Goal: Task Accomplishment & Management: Manage account settings

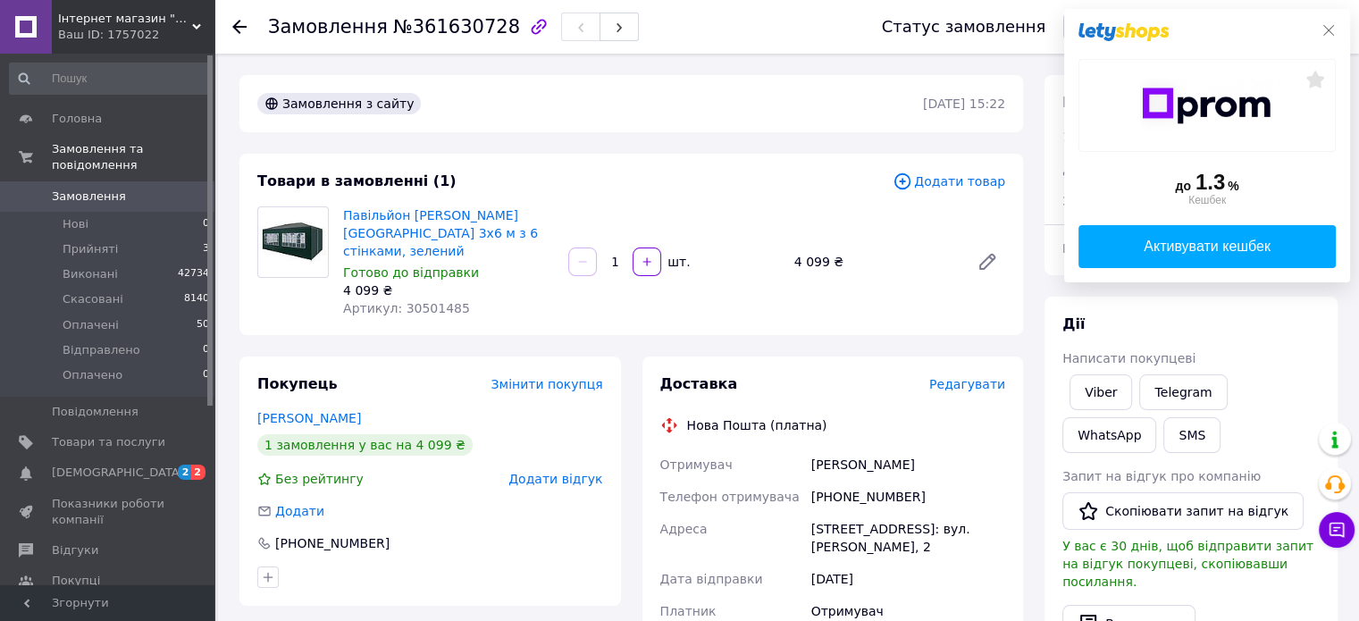
click at [1327, 32] on icon at bounding box center [1328, 30] width 11 height 11
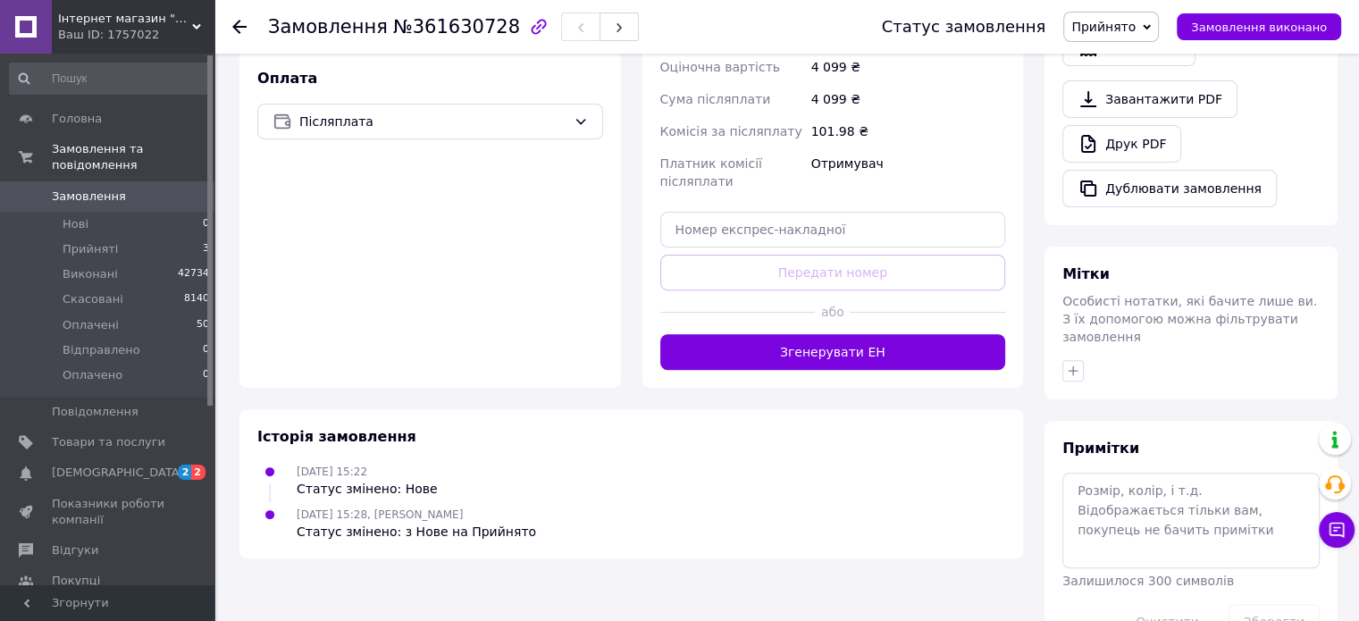
scroll to position [596, 0]
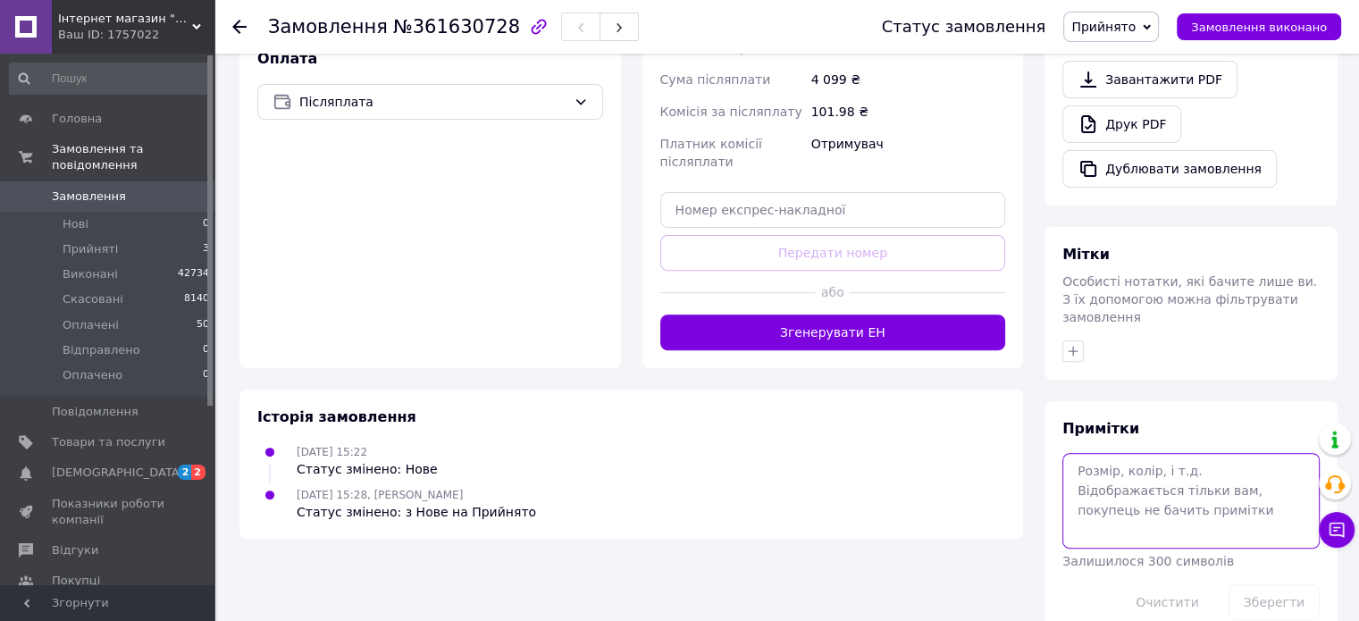
click at [1108, 453] on textarea at bounding box center [1190, 500] width 257 height 95
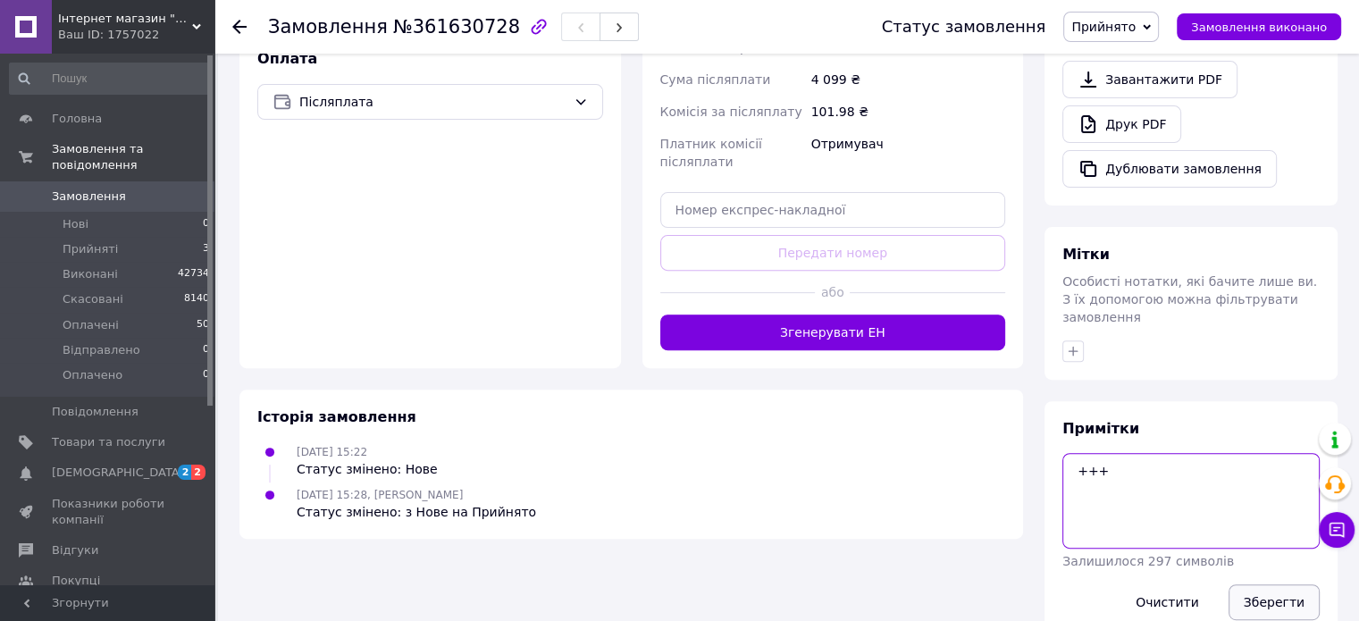
type textarea "+++"
click at [1261, 584] on button "Зберегти" at bounding box center [1273, 602] width 91 height 36
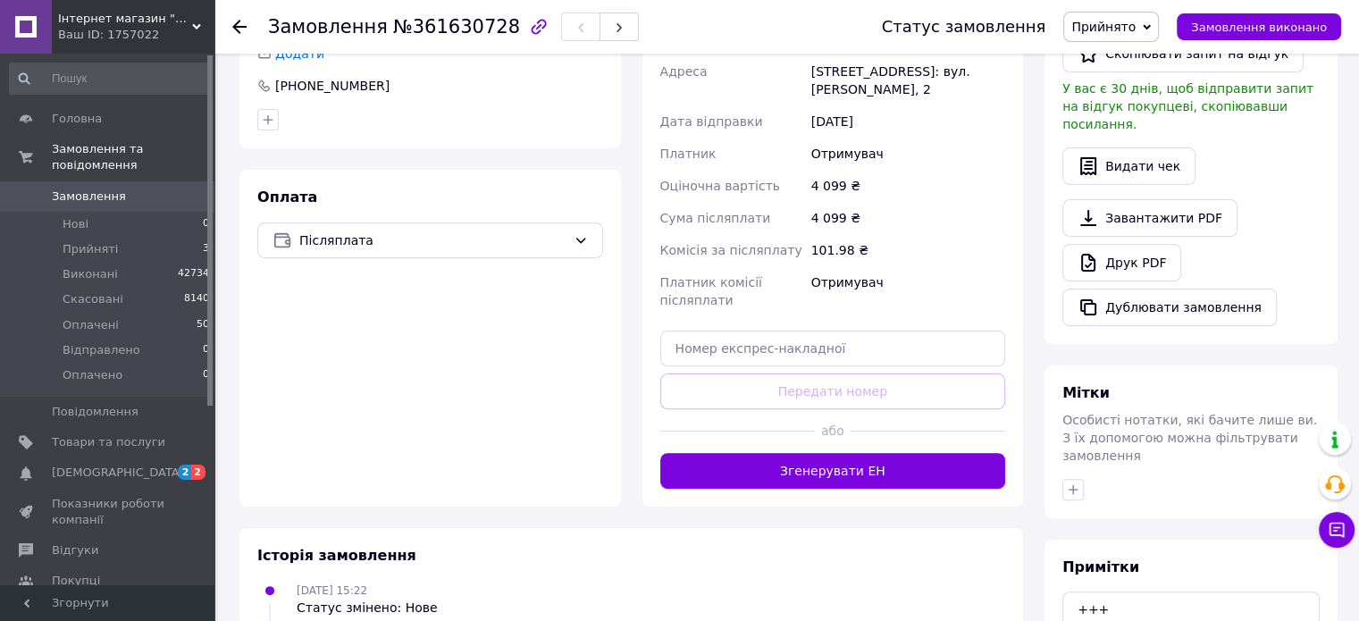
scroll to position [328, 0]
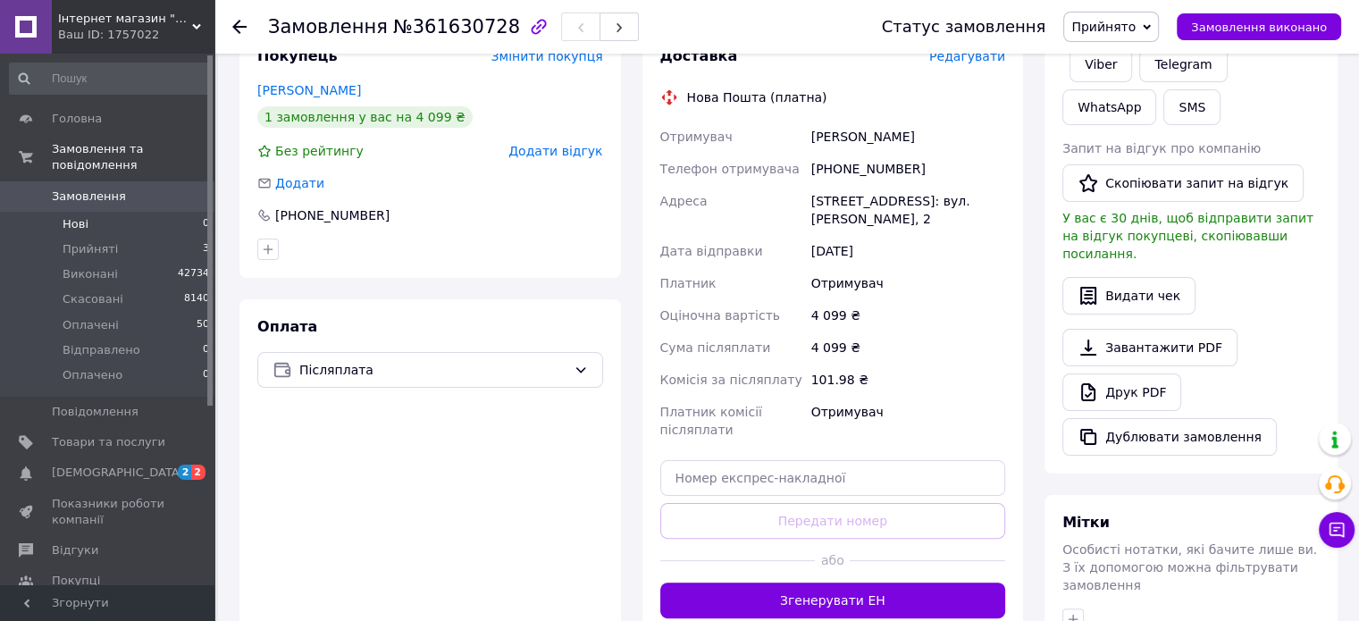
click at [150, 212] on li "Нові 0" at bounding box center [110, 224] width 220 height 25
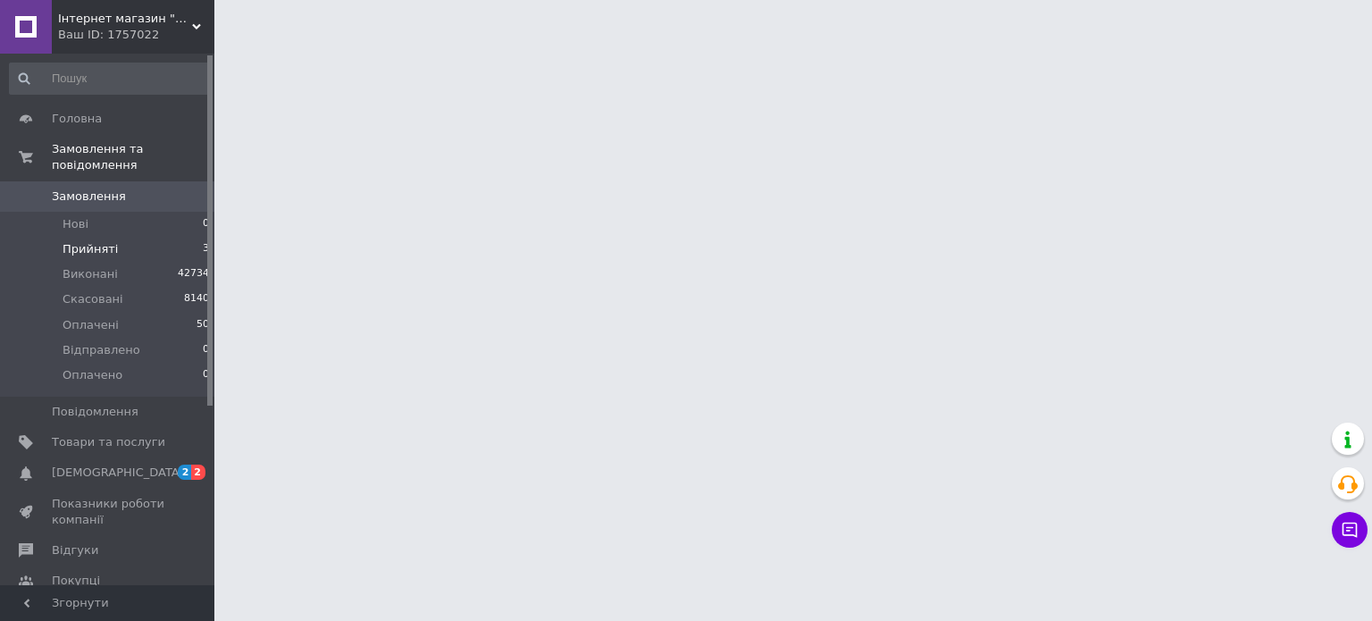
click at [142, 237] on li "Прийняті 3" at bounding box center [110, 249] width 220 height 25
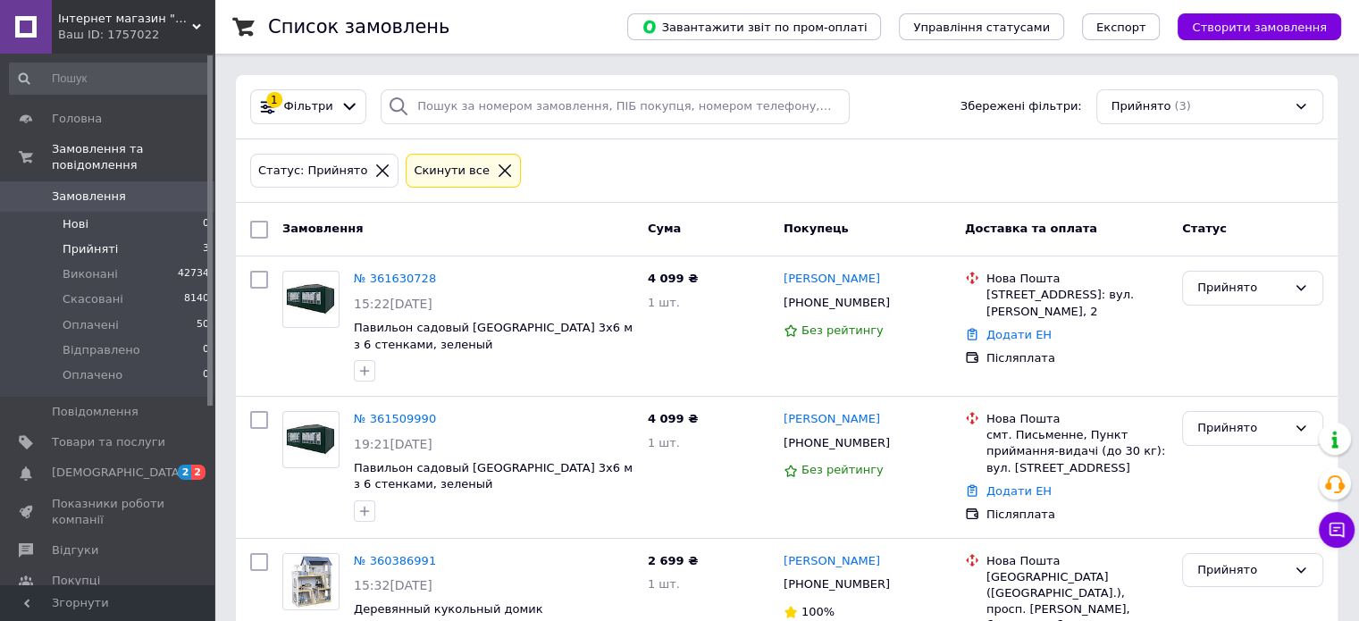
click at [158, 212] on li "Нові 0" at bounding box center [110, 224] width 220 height 25
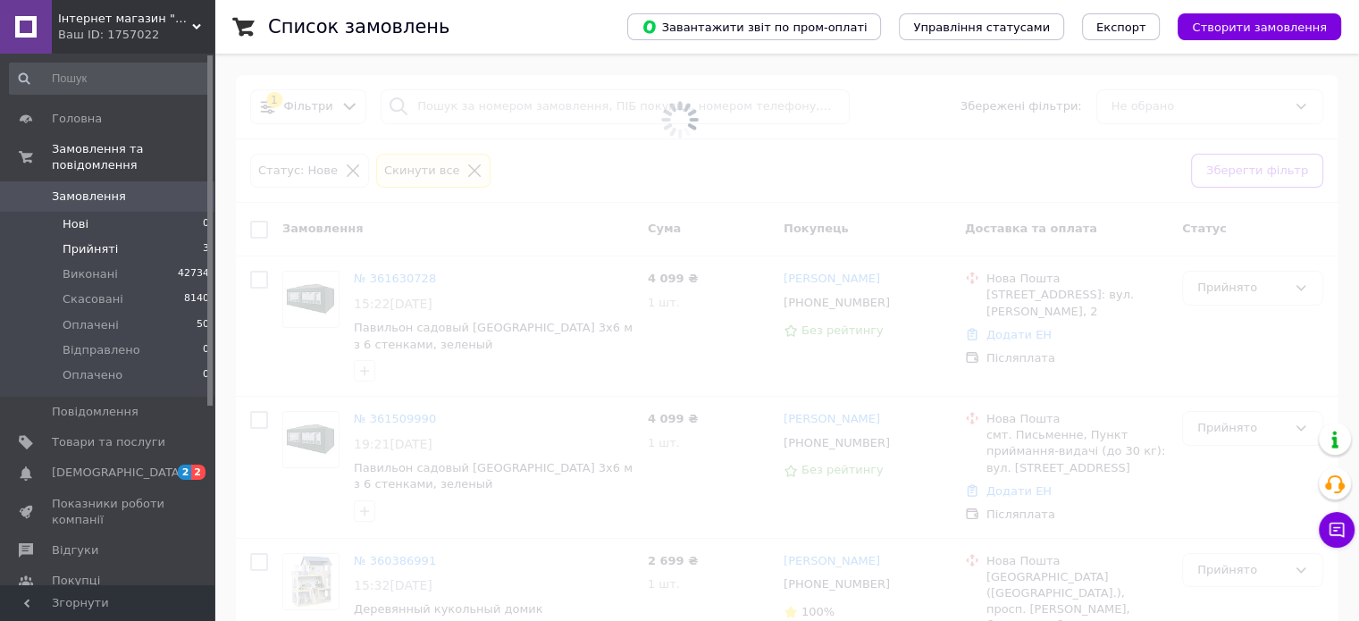
click at [145, 237] on li "Прийняті 3" at bounding box center [110, 249] width 220 height 25
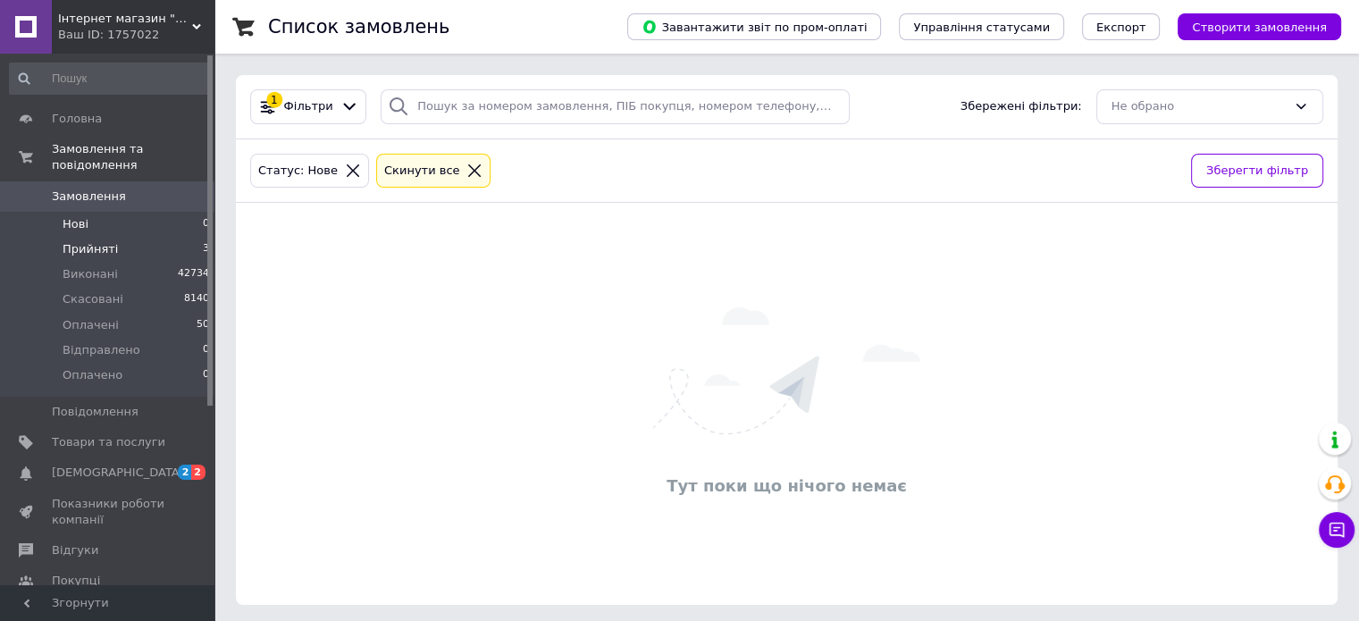
click at [168, 237] on li "Прийняті 3" at bounding box center [110, 249] width 220 height 25
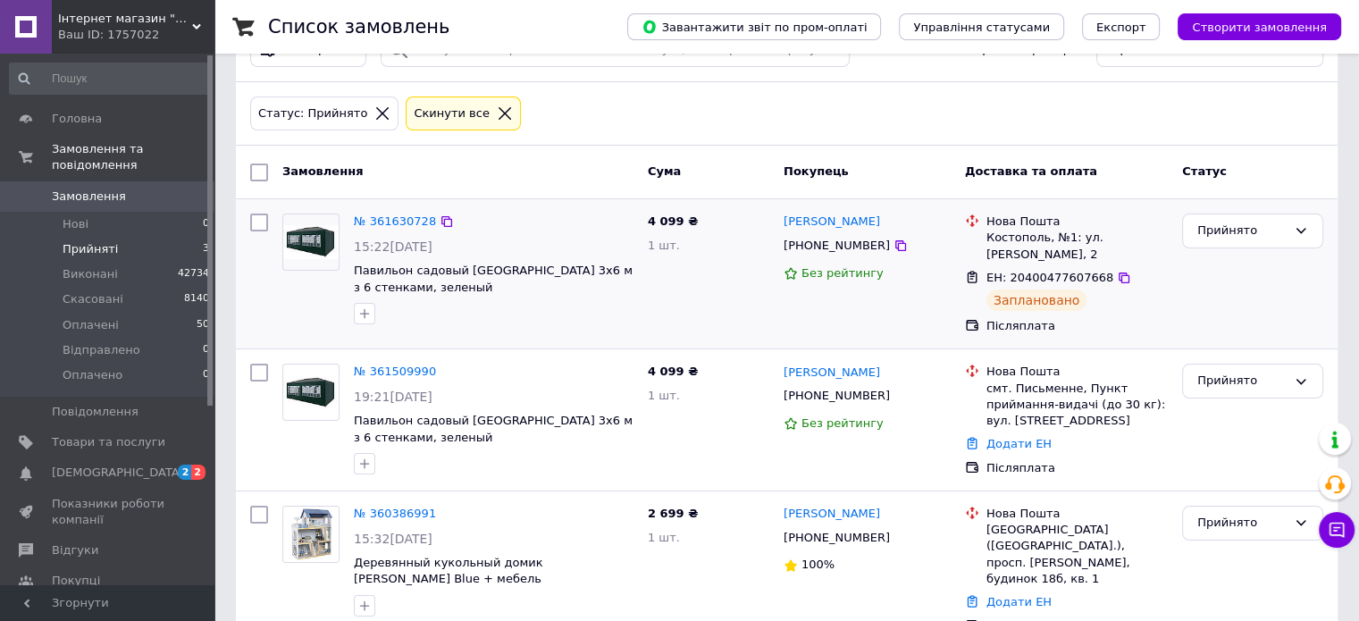
scroll to position [86, 0]
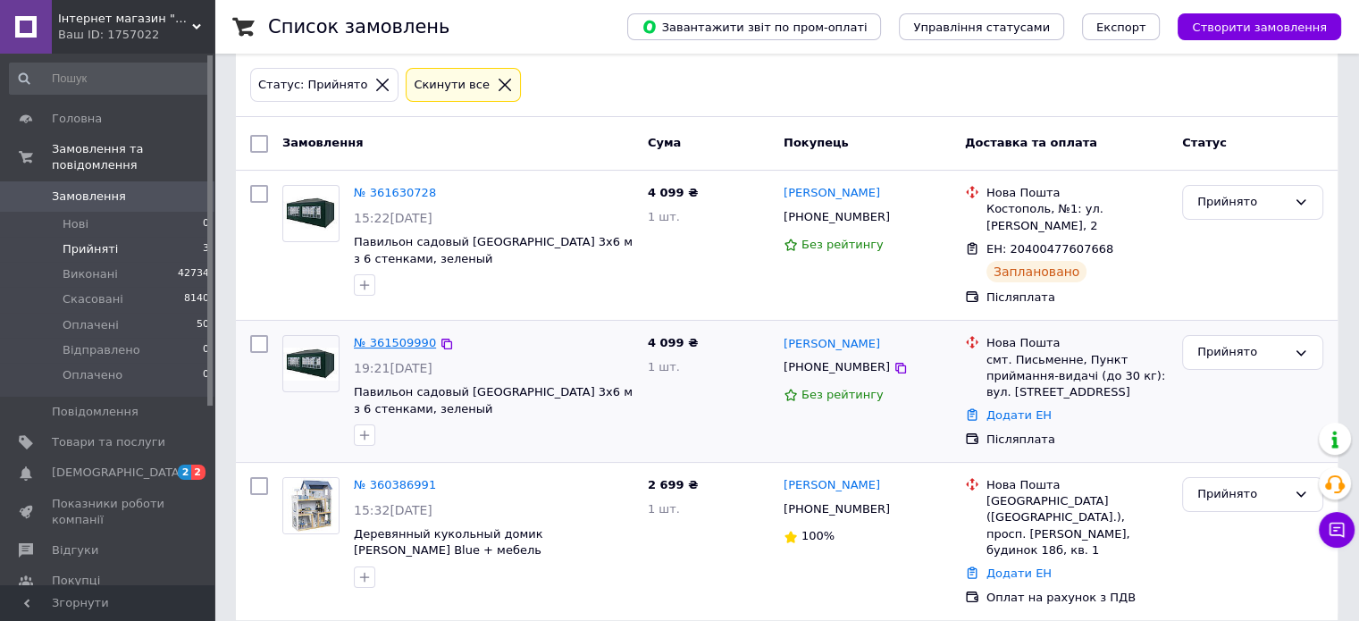
click at [393, 339] on link "№ 361509990" at bounding box center [395, 342] width 82 height 13
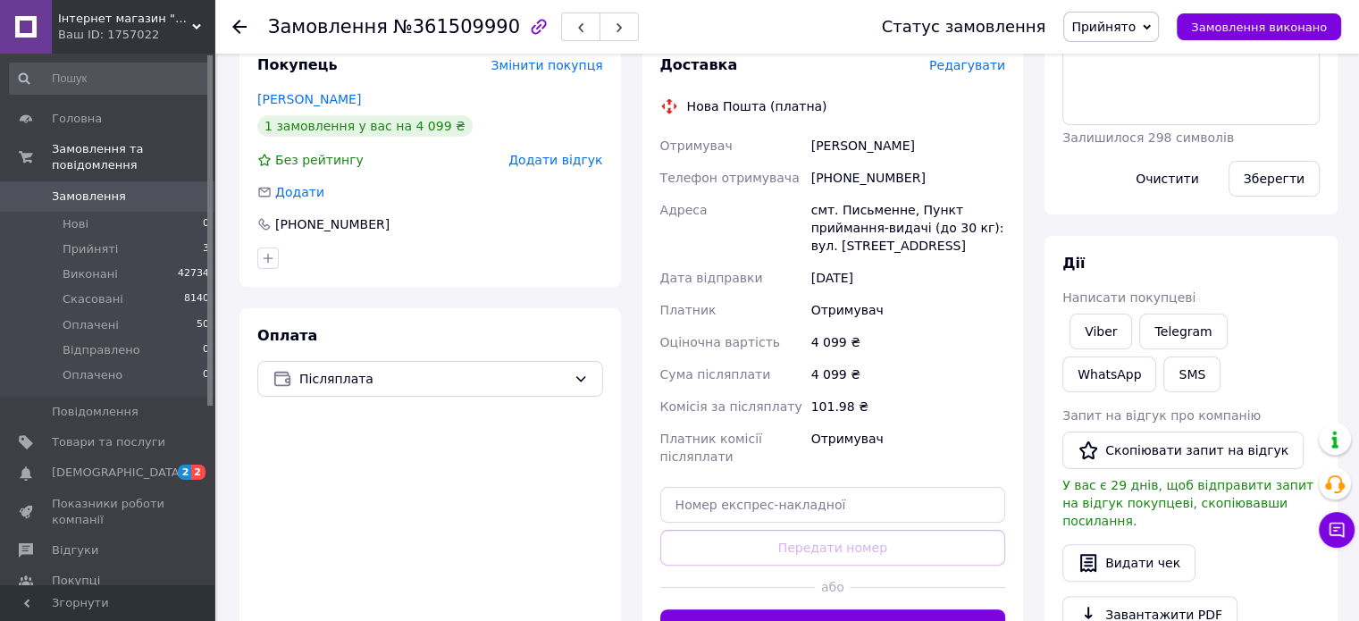
scroll to position [179, 0]
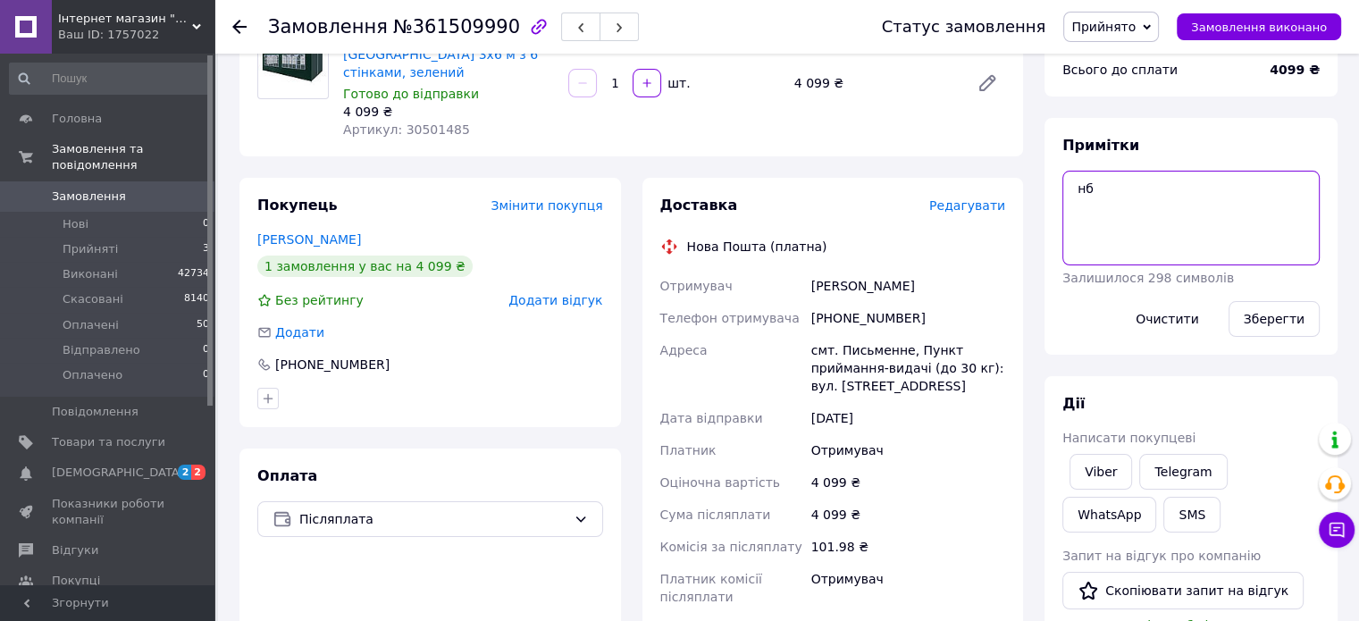
click at [1101, 199] on textarea "нб" at bounding box center [1190, 218] width 257 height 95
type textarea "н"
type textarea "+"
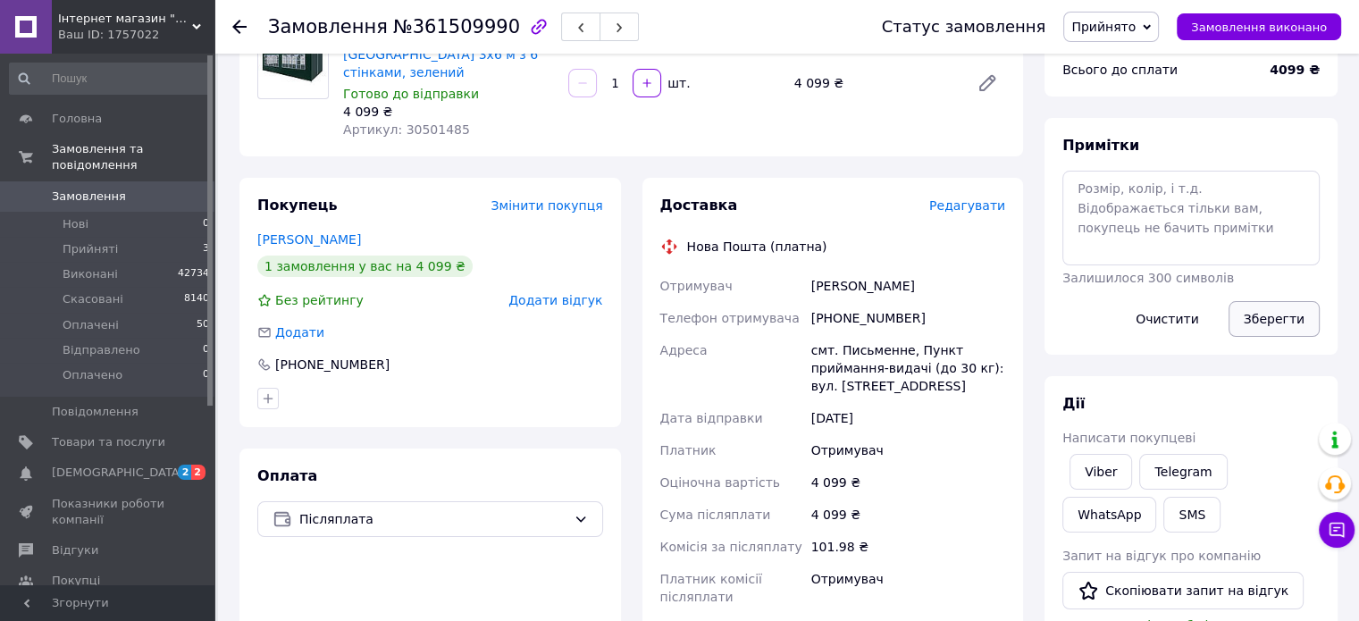
click at [1268, 321] on button "Зберегти" at bounding box center [1273, 319] width 91 height 36
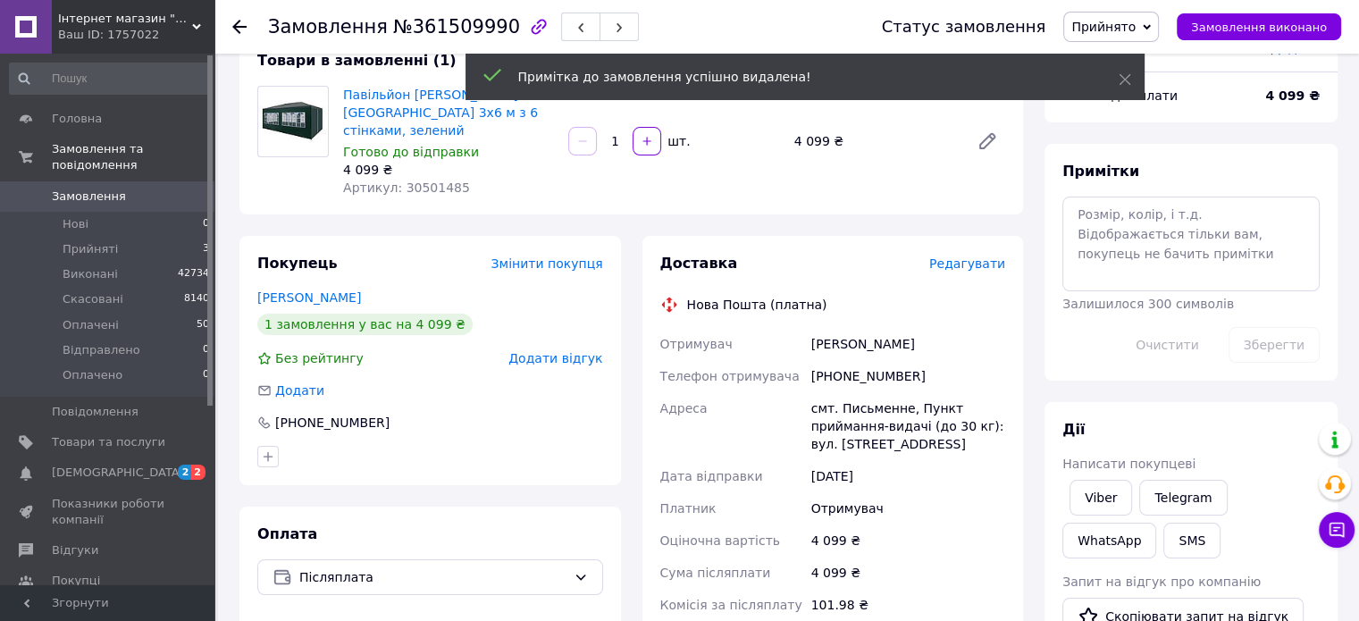
scroll to position [89, 0]
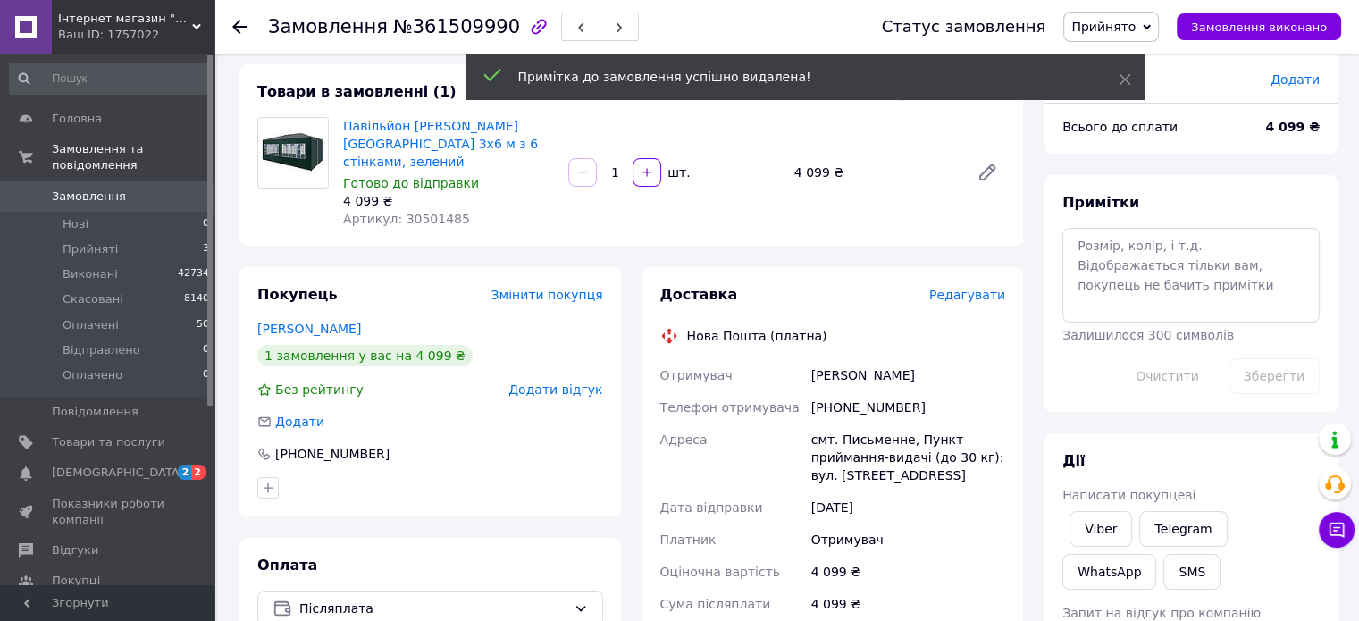
click at [1120, 188] on div "Примітки Залишилося 300 символів Очистити Зберегти" at bounding box center [1190, 293] width 293 height 237
click at [1087, 265] on textarea at bounding box center [1190, 275] width 257 height 95
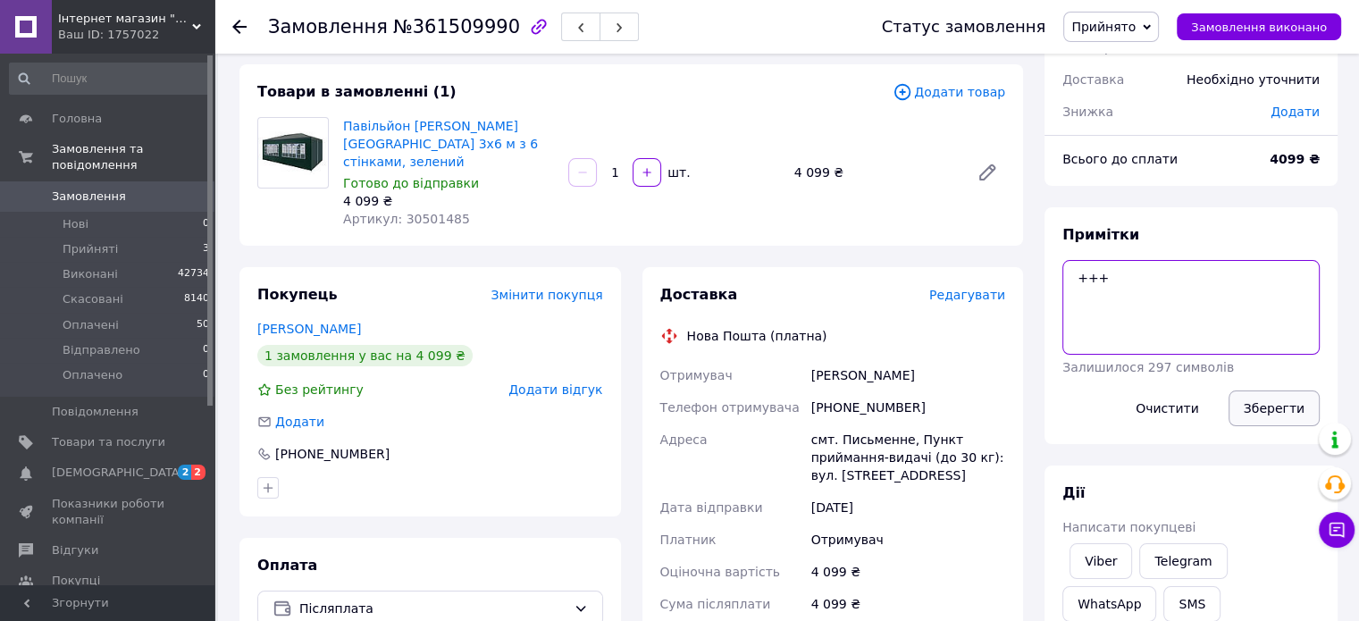
type textarea "+++"
click at [1260, 399] on button "Зберегти" at bounding box center [1273, 408] width 91 height 36
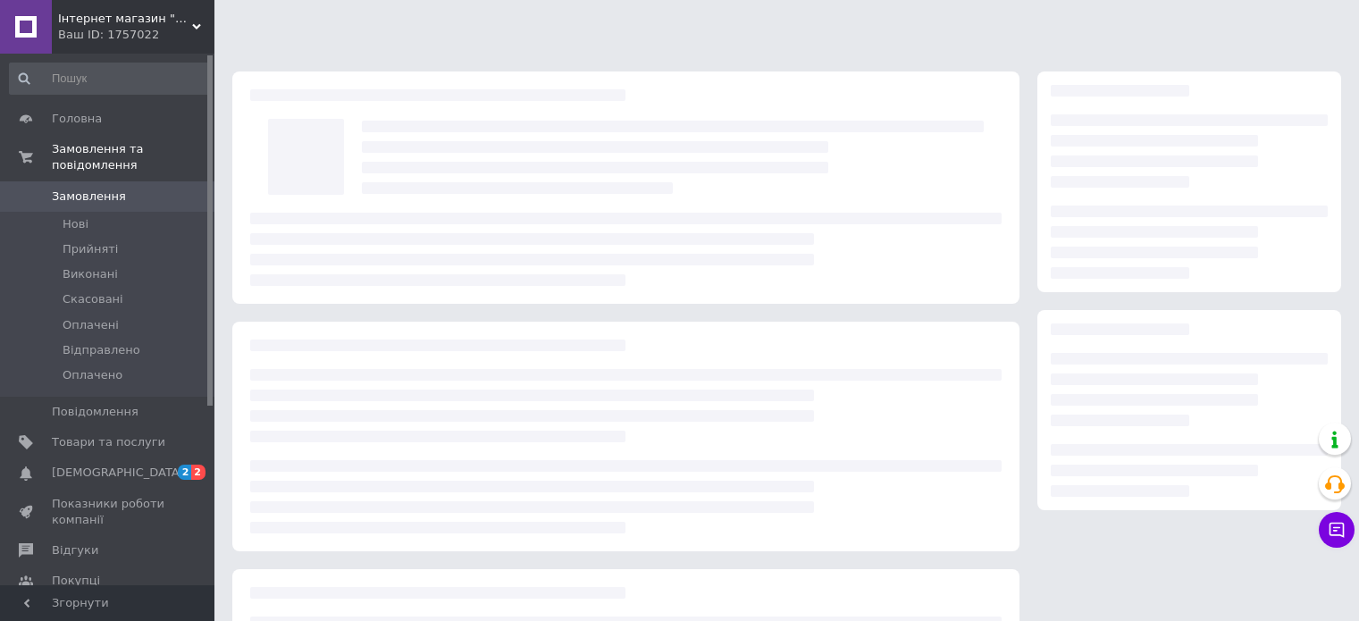
scroll to position [89, 0]
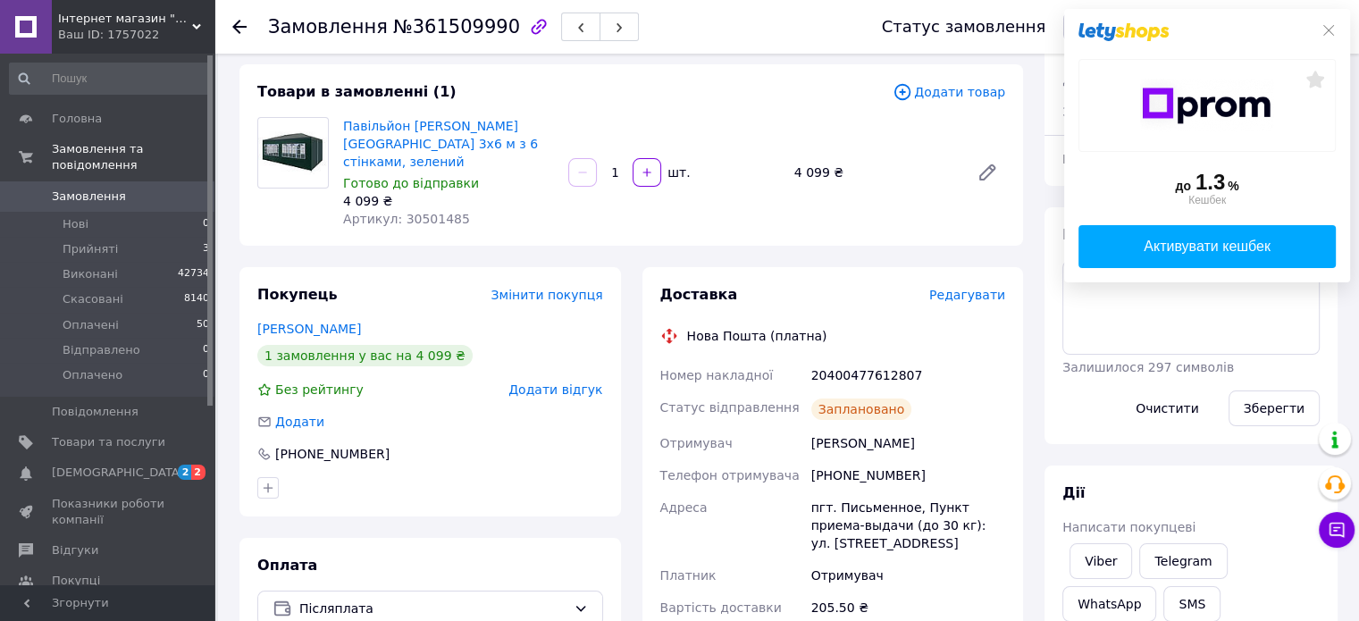
drag, startPoint x: 1331, startPoint y: 24, endPoint x: 1319, endPoint y: 34, distance: 15.9
click at [1331, 24] on icon at bounding box center [1328, 30] width 14 height 14
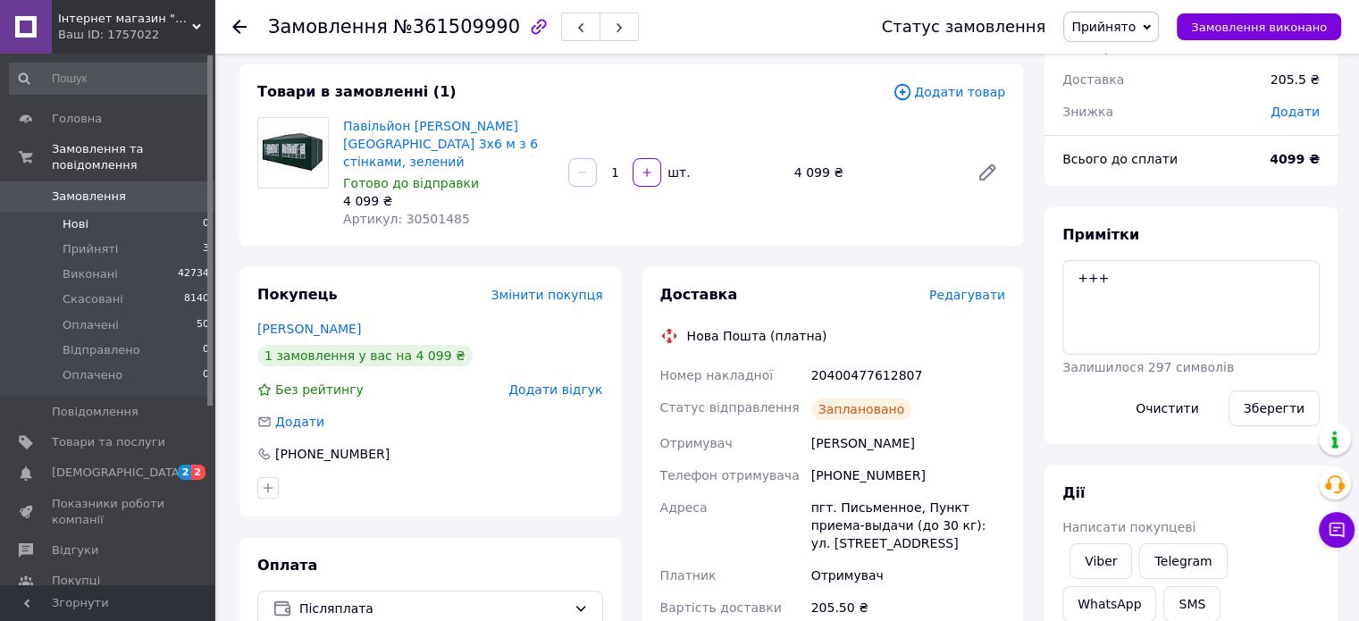
click at [177, 214] on li "Нові 0" at bounding box center [110, 224] width 220 height 25
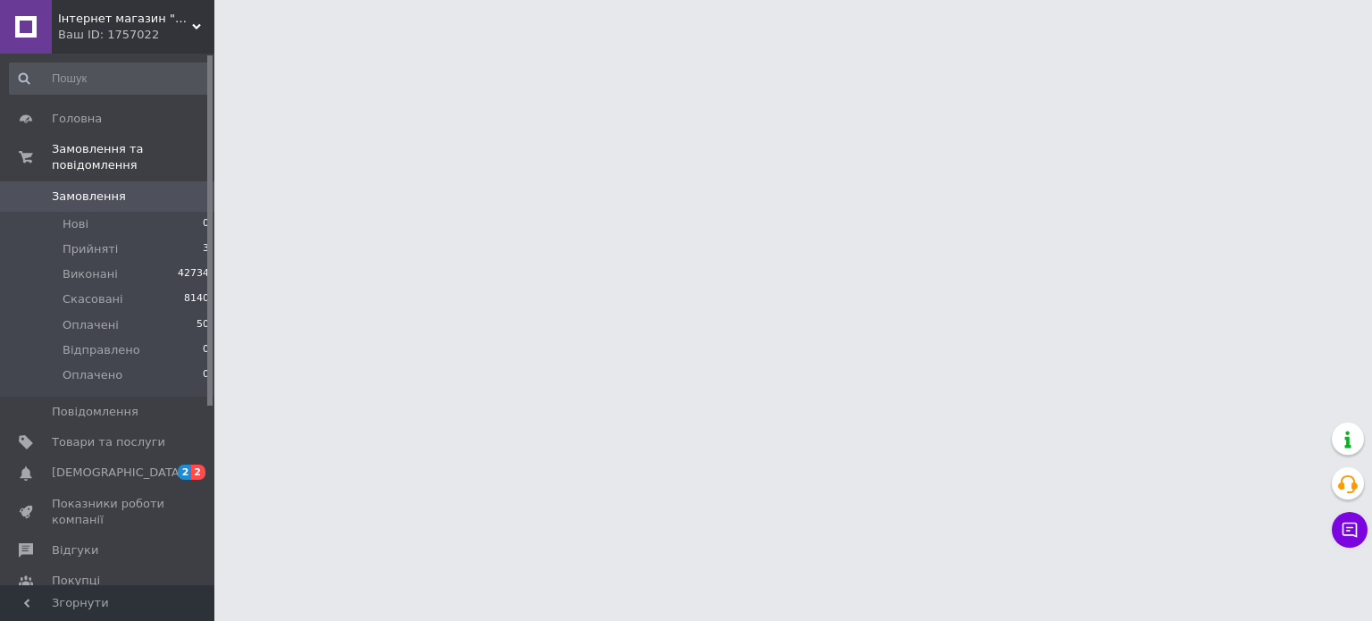
click at [140, 188] on span "Замовлення" at bounding box center [108, 196] width 113 height 16
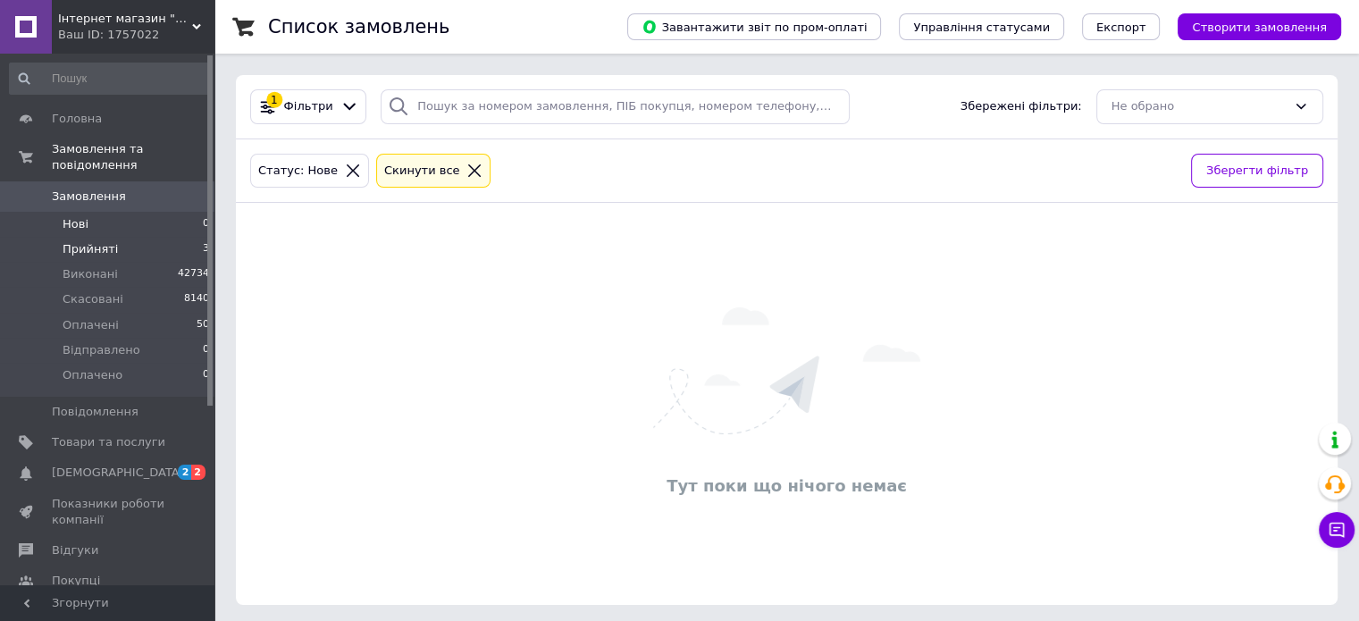
click at [144, 237] on li "Прийняті 3" at bounding box center [110, 249] width 220 height 25
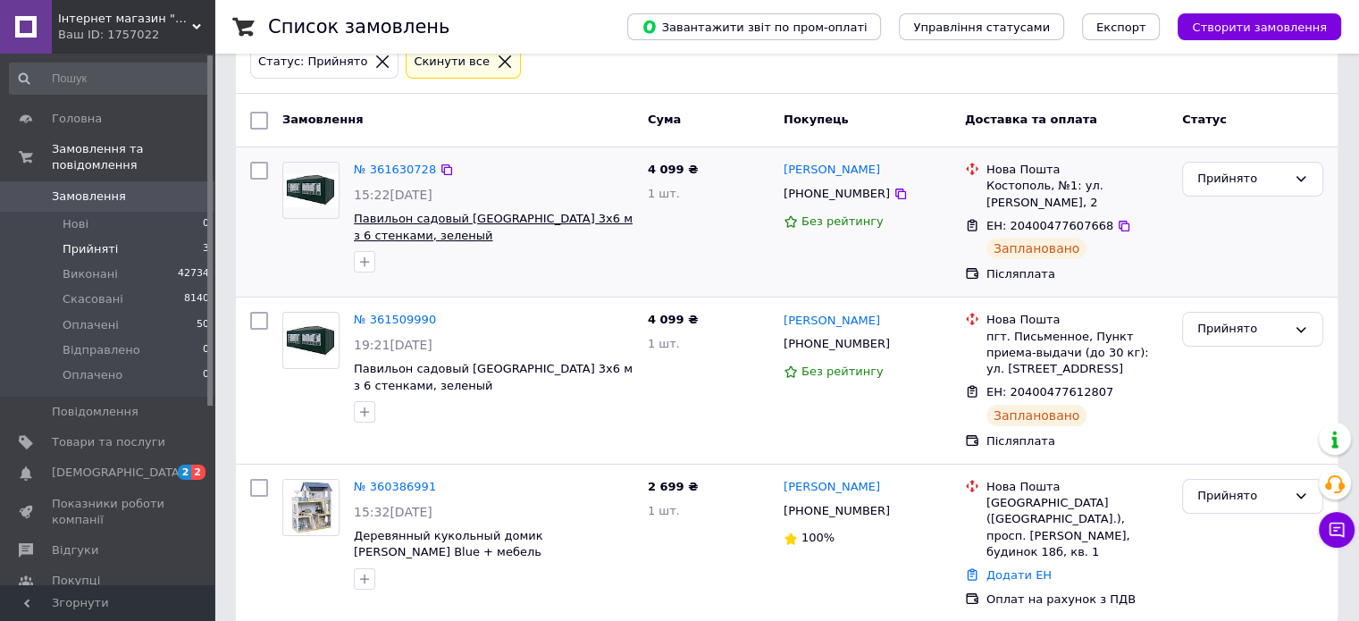
scroll to position [111, 0]
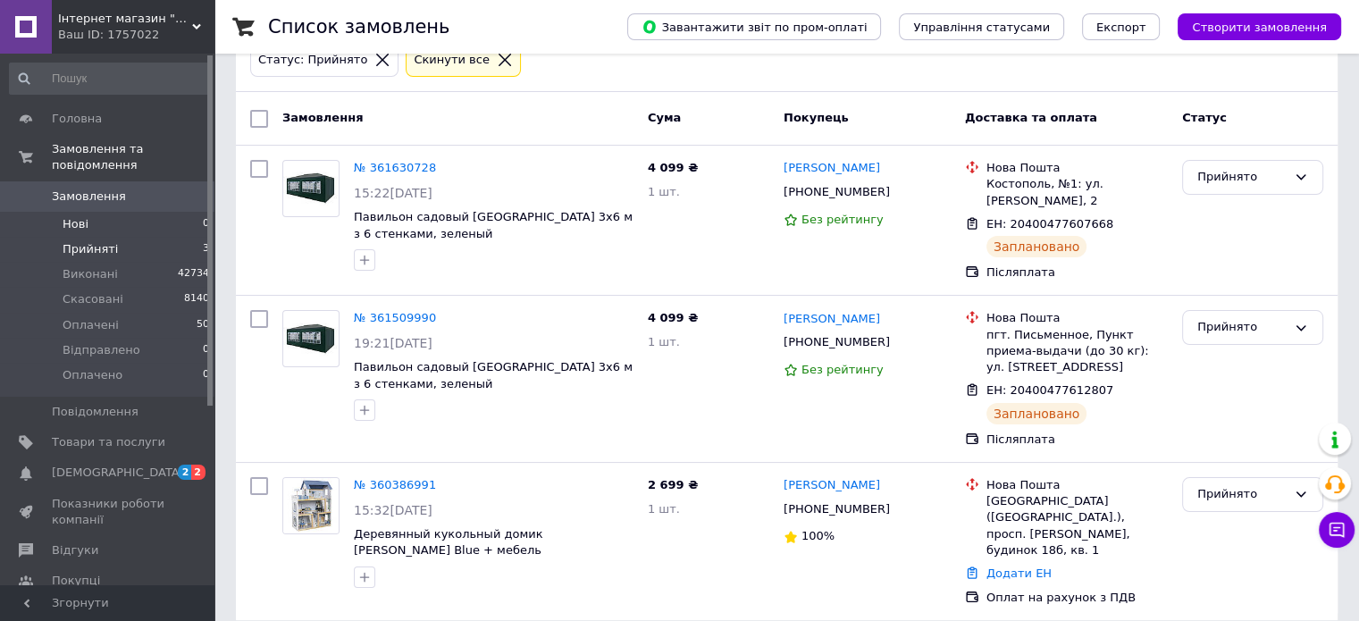
click at [91, 212] on li "Нові 0" at bounding box center [110, 224] width 220 height 25
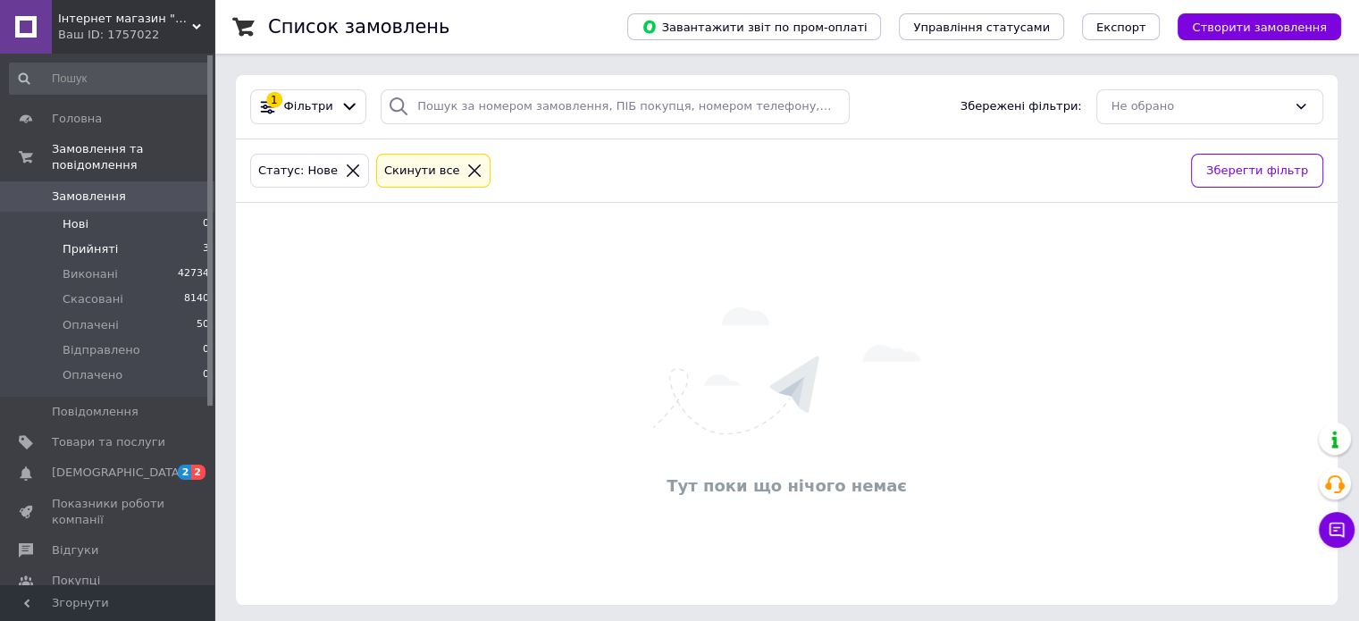
click at [121, 238] on li "Прийняті 3" at bounding box center [110, 249] width 220 height 25
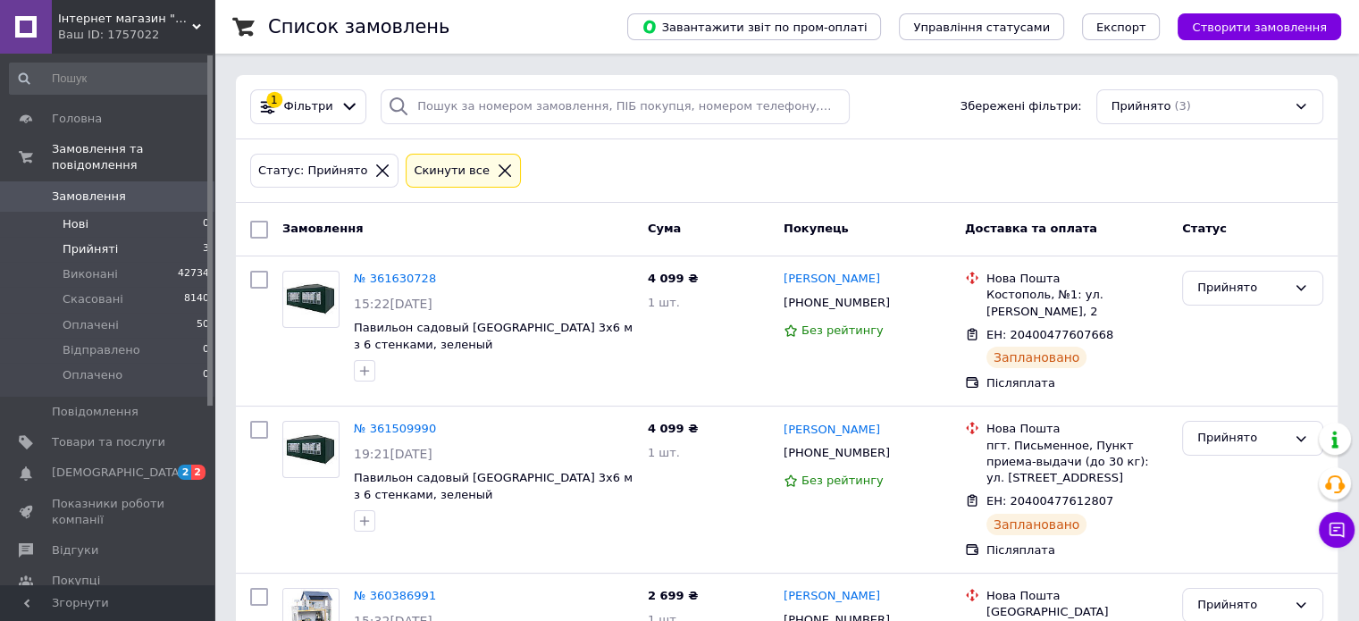
click at [167, 212] on li "Нові 0" at bounding box center [110, 224] width 220 height 25
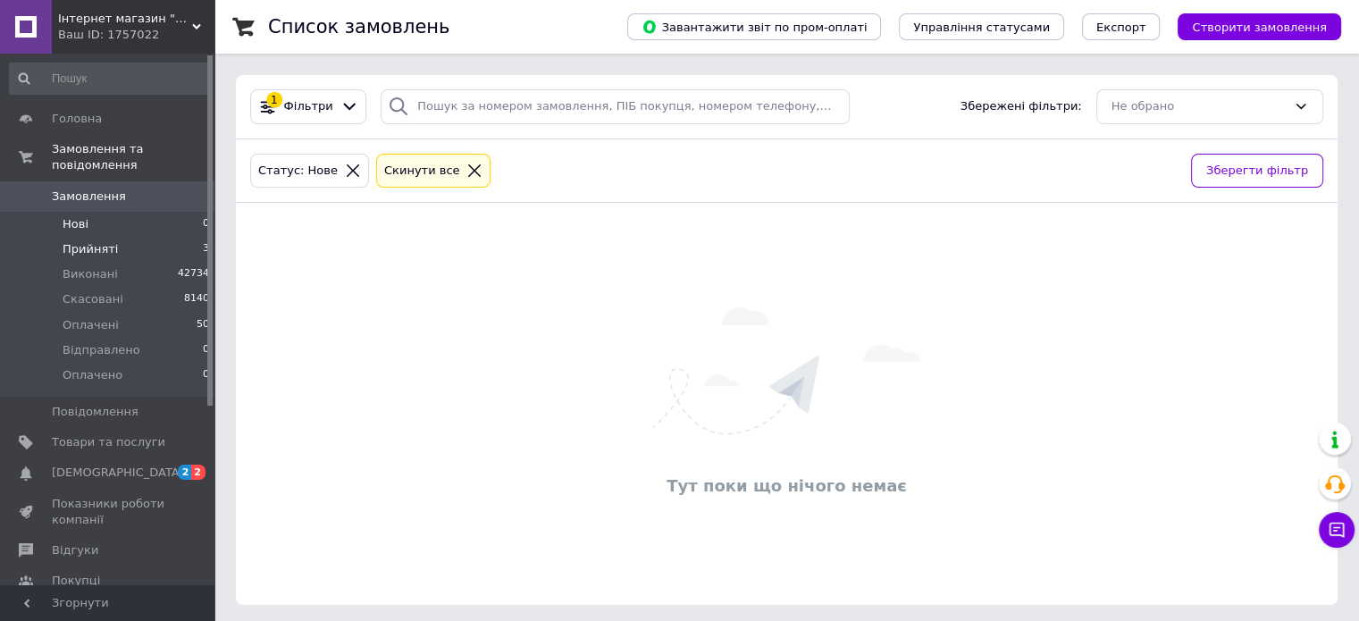
click at [169, 237] on li "Прийняті 3" at bounding box center [110, 249] width 220 height 25
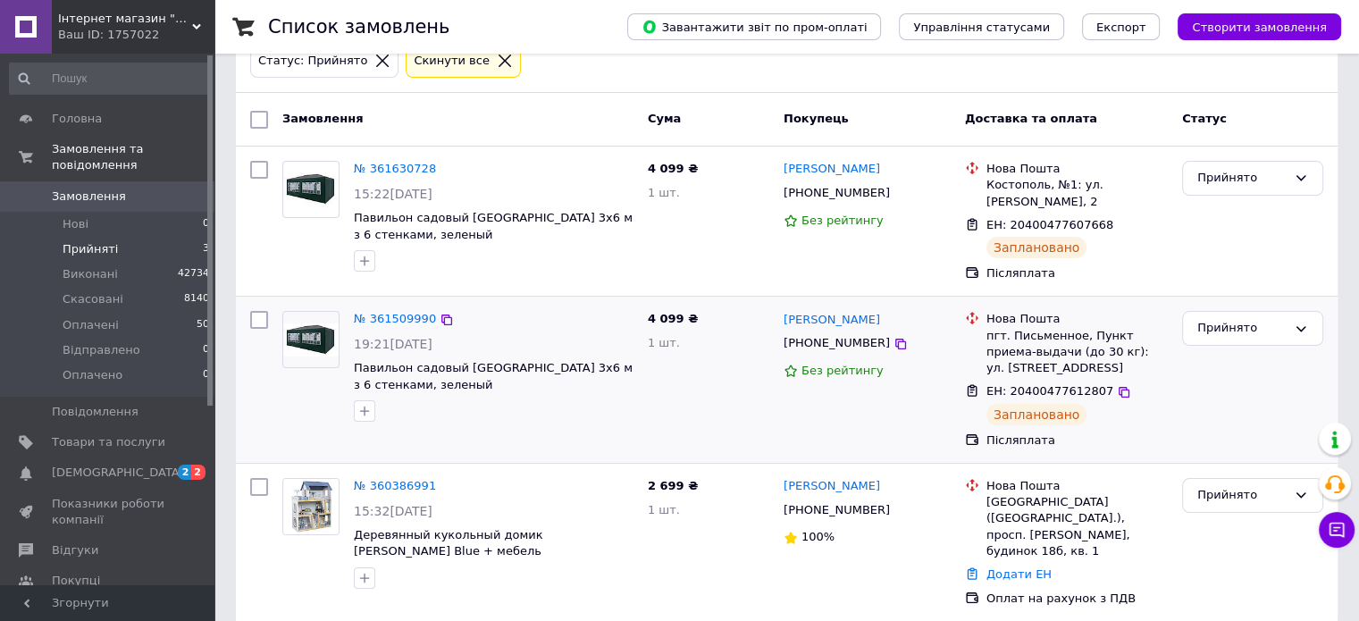
scroll to position [111, 0]
click at [146, 212] on li "Нові 0" at bounding box center [110, 224] width 220 height 25
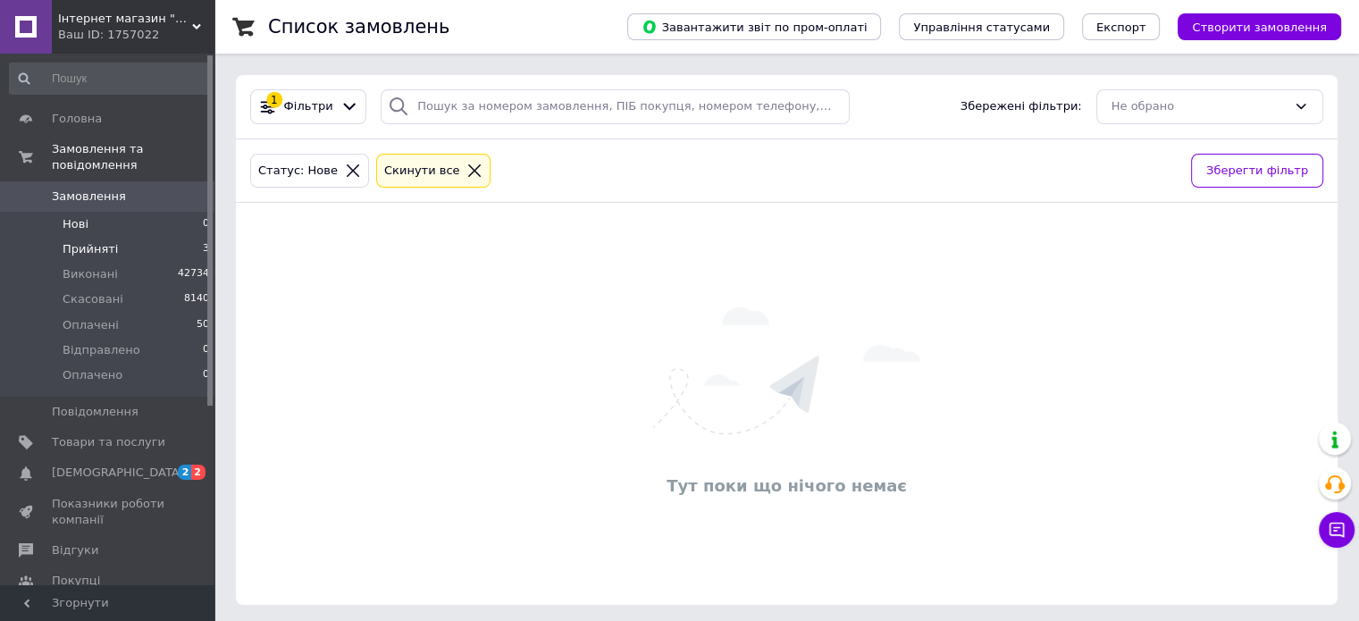
click at [132, 238] on li "Прийняті 3" at bounding box center [110, 249] width 220 height 25
